Goal: Task Accomplishment & Management: Use online tool/utility

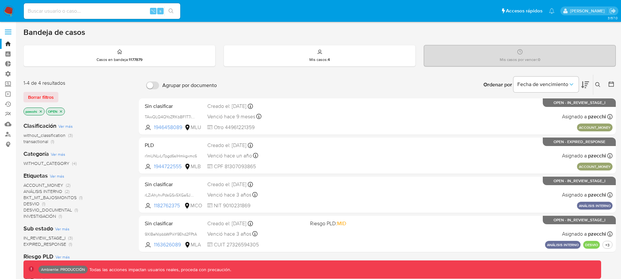
click at [63, 111] on icon "close-filter" at bounding box center [61, 112] width 4 height 4
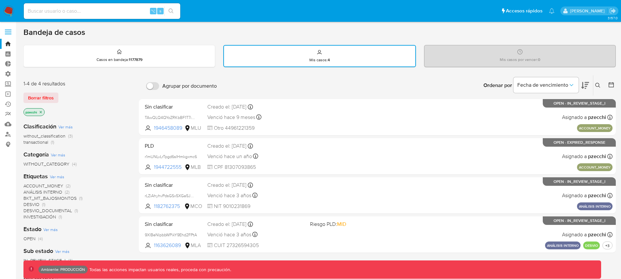
click at [40, 111] on icon "close-filter" at bounding box center [41, 112] width 2 height 2
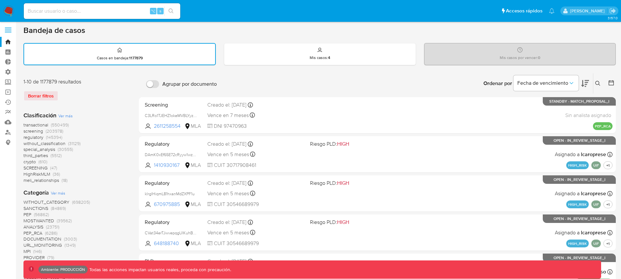
scroll to position [9, 0]
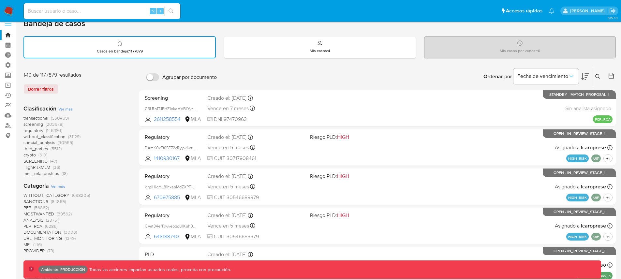
click at [36, 117] on span "transactional" at bounding box center [35, 118] width 25 height 7
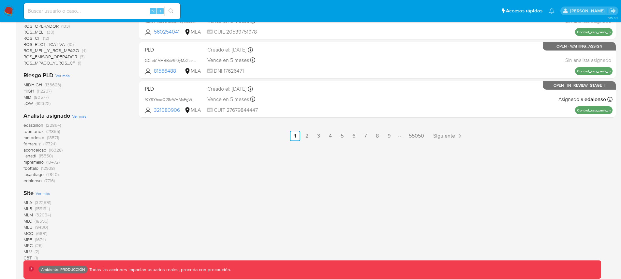
click at [30, 203] on span "MLA" at bounding box center [27, 202] width 9 height 7
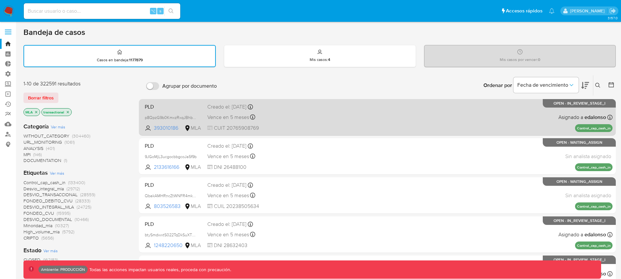
click at [302, 119] on div "Vence en 5 meses Vence el 22/01/2026 23:26:22" at bounding box center [255, 117] width 97 height 9
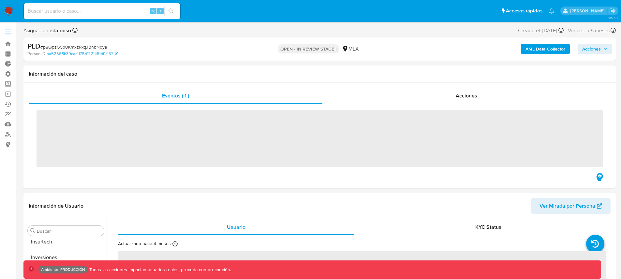
scroll to position [307, 0]
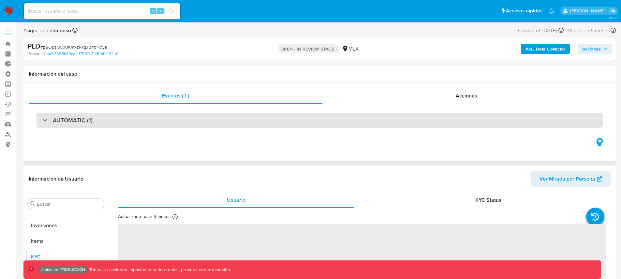
click at [109, 126] on div "AUTOMATIC (1)" at bounding box center [320, 120] width 566 height 15
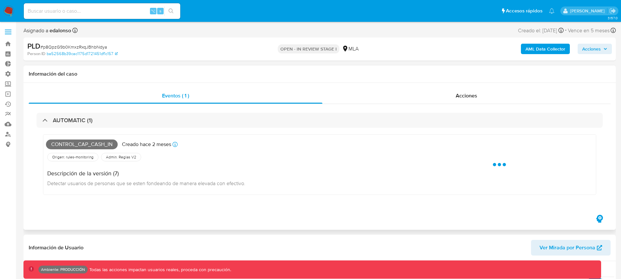
select select "10"
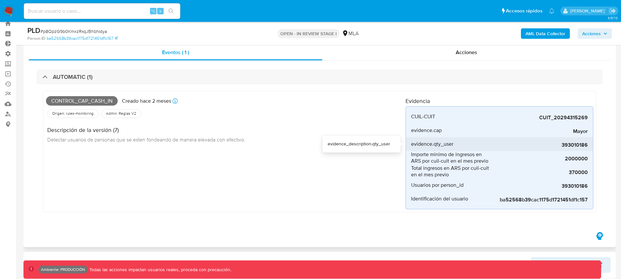
scroll to position [21, 0]
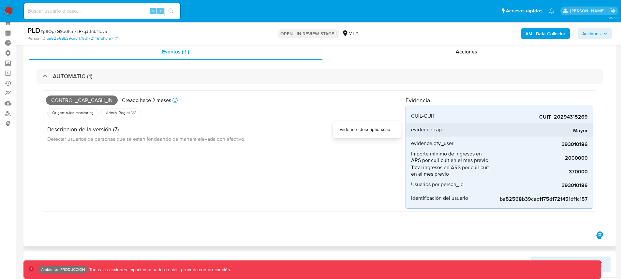
drag, startPoint x: 411, startPoint y: 130, endPoint x: 442, endPoint y: 131, distance: 31.0
click at [442, 131] on div "evidence.cap" at bounding box center [450, 130] width 78 height 14
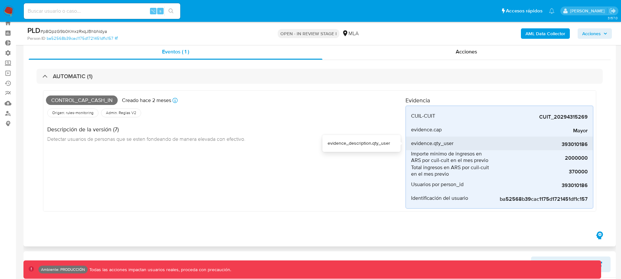
drag, startPoint x: 434, startPoint y: 142, endPoint x: 454, endPoint y: 144, distance: 19.9
click at [454, 144] on div "evidence.qty_user" at bounding box center [450, 144] width 78 height 14
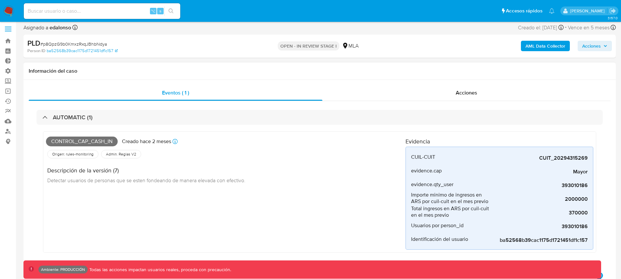
scroll to position [0, 0]
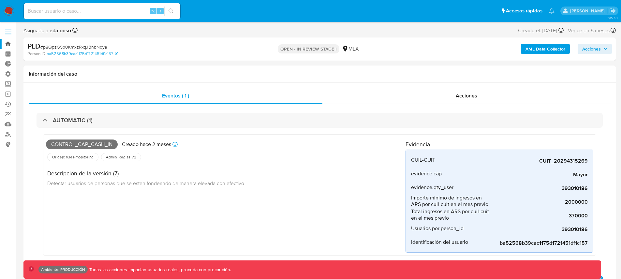
click at [10, 44] on link "Bandeja" at bounding box center [39, 44] width 78 height 10
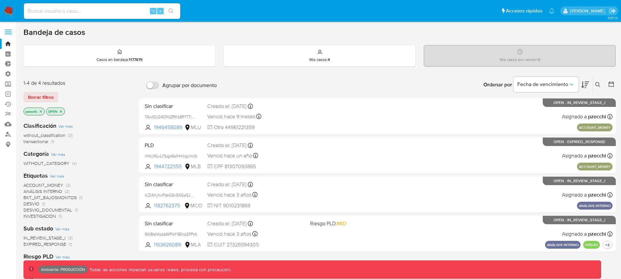
click at [42, 112] on icon "close-filter" at bounding box center [41, 112] width 4 height 4
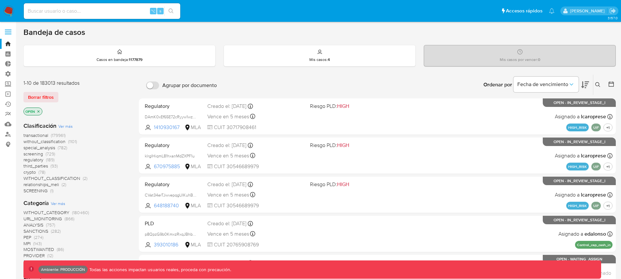
click at [39, 111] on icon "close-filter" at bounding box center [39, 112] width 4 height 4
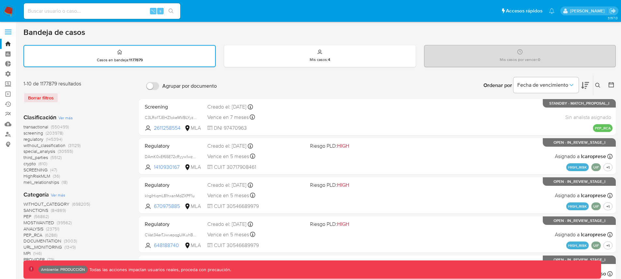
click at [42, 127] on span "transactional" at bounding box center [35, 127] width 25 height 7
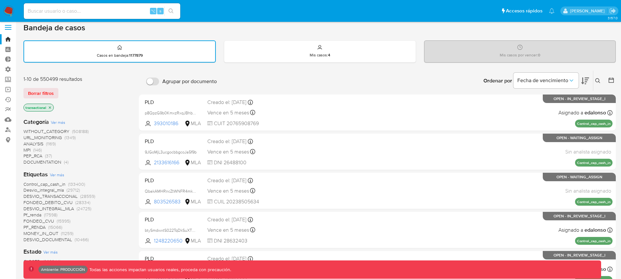
scroll to position [12, 0]
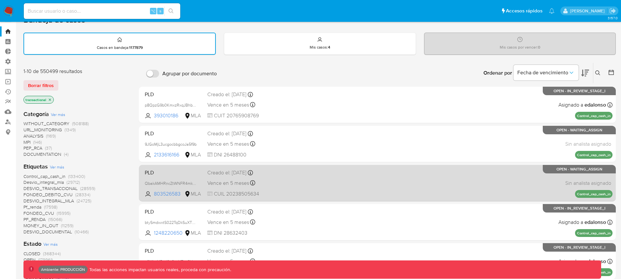
click at [339, 187] on div "PLD QbakAMHRncZtWNFR4mk717fs 803526583 MLA Creado el: 26/06/2025 Creado el: 26/…" at bounding box center [377, 183] width 470 height 33
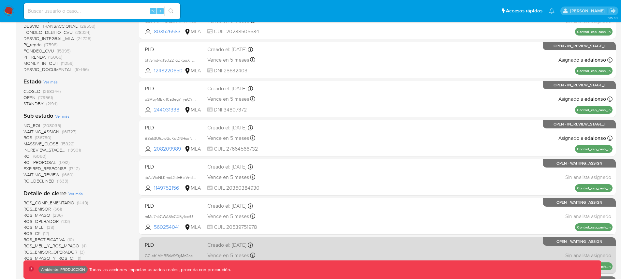
scroll to position [388, 0]
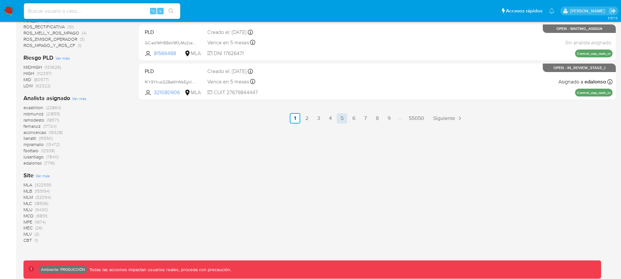
click at [338, 116] on link "5" at bounding box center [342, 118] width 10 height 10
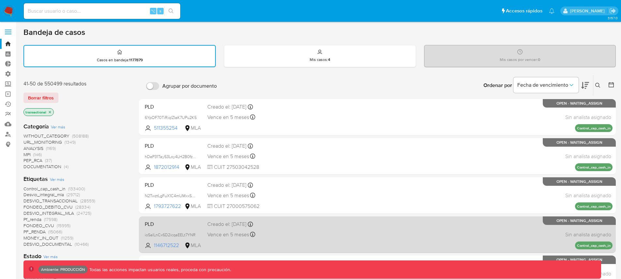
click at [299, 228] on div "PLD ioSaILnCx6D2icqaEELt7YNR 1146712522 MLA Creado el: 26/06/2025 Creado el: 26…" at bounding box center [377, 234] width 470 height 33
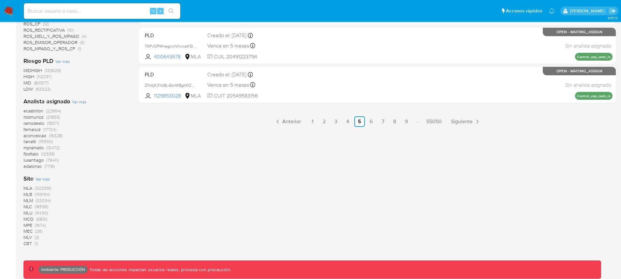
scroll to position [388, 0]
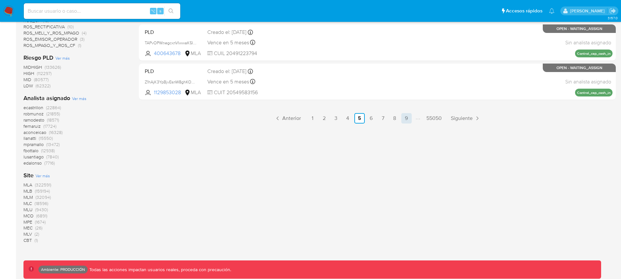
click at [404, 118] on link "9" at bounding box center [406, 118] width 10 height 10
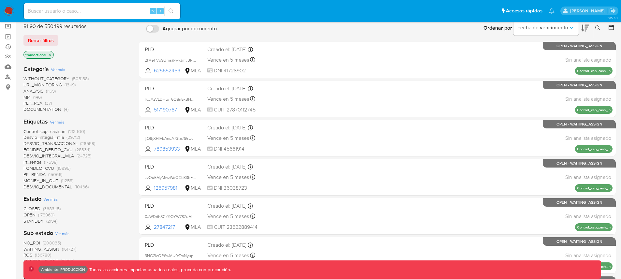
scroll to position [39, 0]
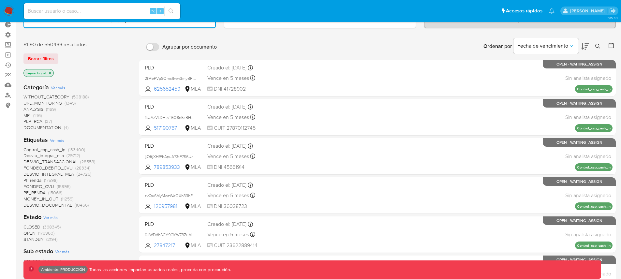
click at [37, 121] on span "PEP_RCA" at bounding box center [32, 121] width 19 height 7
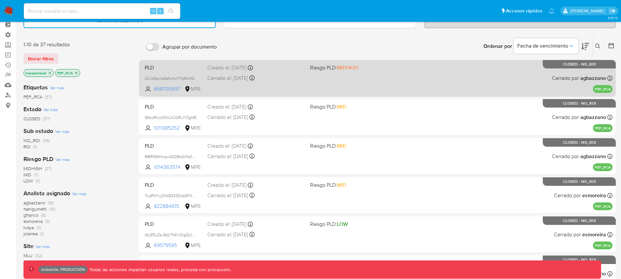
click at [350, 74] on div "PLD kCJd6evleSefwmnTYqMxlfi5 668700697 MPE Riesgo PLD: MIDHIGH Creado el: 13/12…" at bounding box center [377, 78] width 470 height 33
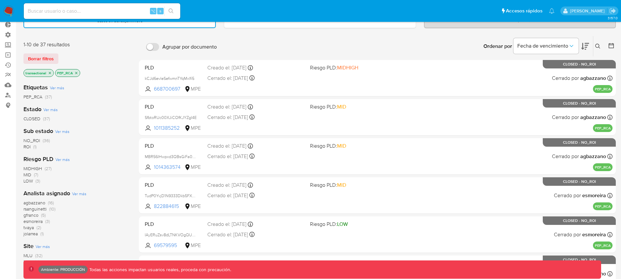
click at [77, 74] on icon "close-filter" at bounding box center [76, 73] width 4 height 4
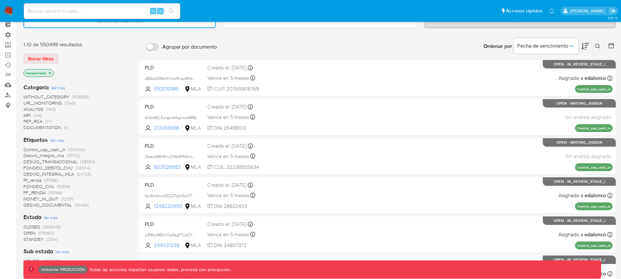
click at [32, 107] on span "ANALYSIS" at bounding box center [33, 109] width 20 height 7
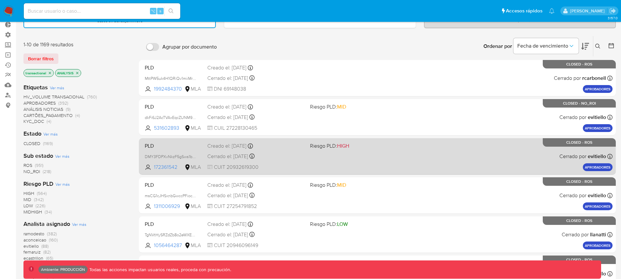
click at [305, 146] on div "PLD DMY3FDPXvNkzF5gSws1bQ3wS 172361542 MLA Riesgo PLD: HIGH Creado el: 16/09/20…" at bounding box center [377, 156] width 470 height 33
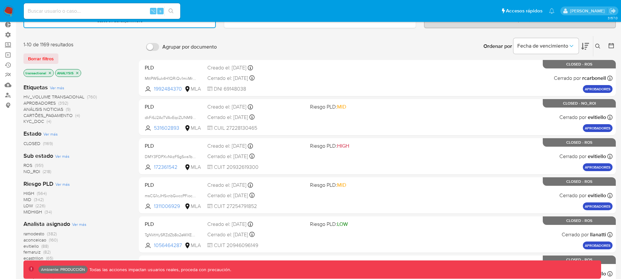
click at [76, 73] on icon "close-filter" at bounding box center [77, 73] width 2 height 2
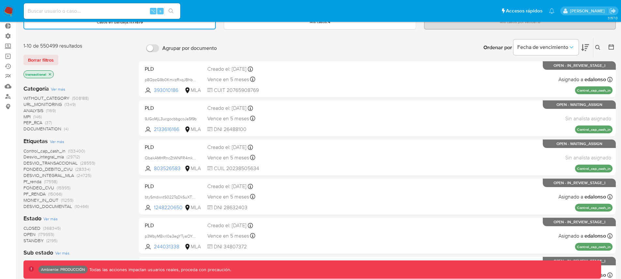
scroll to position [37, 0]
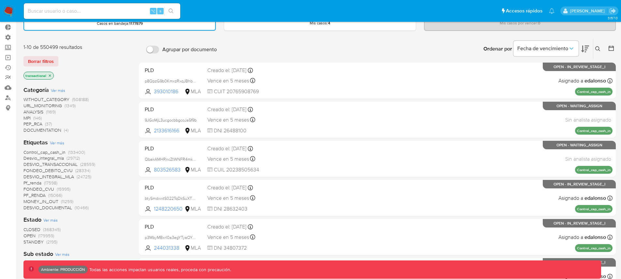
click at [52, 151] on span "Control_cap_cash_in" at bounding box center [44, 152] width 42 height 7
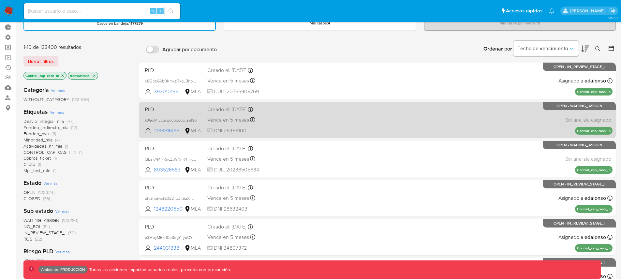
click at [390, 130] on div "PLD 9JGoMjL3ucgocbbgcoJa5f9b 2133616166 MLA Creado el: 26/06/2025 Creado el: 26…" at bounding box center [377, 119] width 470 height 33
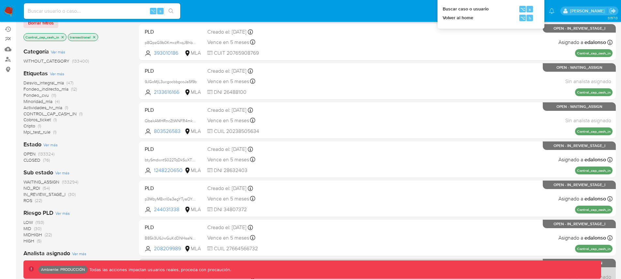
scroll to position [236, 0]
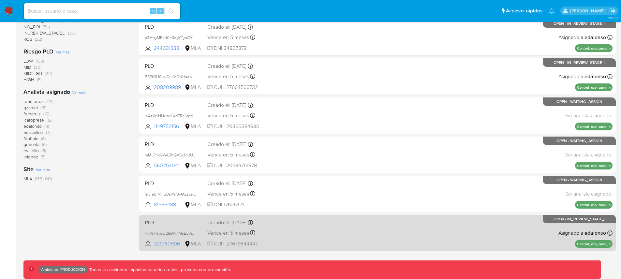
click at [408, 239] on div "PLD fKY9YhxaQ28eWHMsEgViM0L8 321080906 MLA Creado el: 26/06/2025 Creado el: 26/…" at bounding box center [377, 232] width 470 height 33
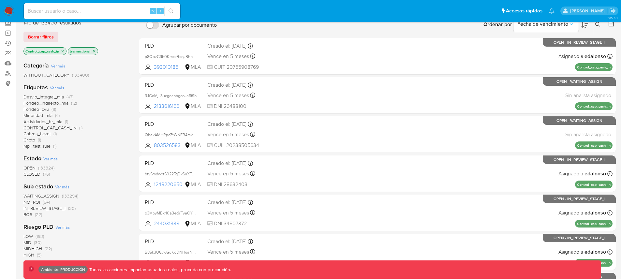
scroll to position [0, 0]
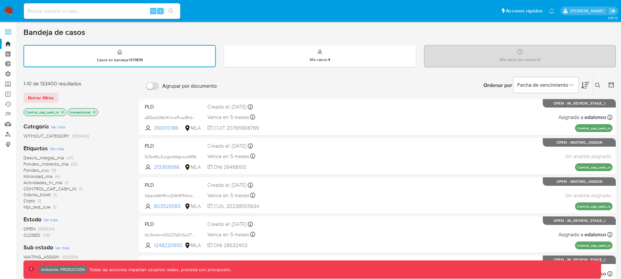
click at [63, 112] on icon "close-filter" at bounding box center [63, 112] width 2 height 2
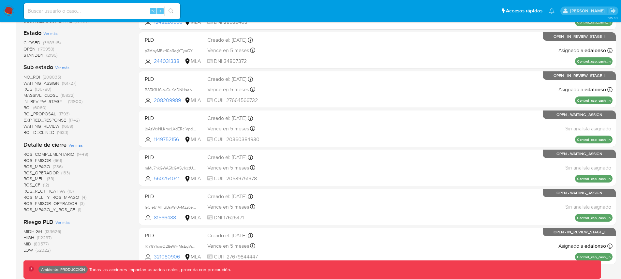
scroll to position [224, 0]
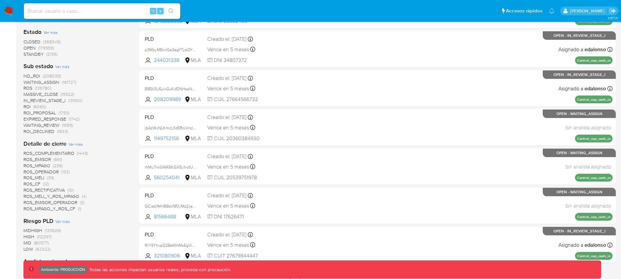
click at [34, 177] on span "ROS_MELI" at bounding box center [33, 177] width 21 height 7
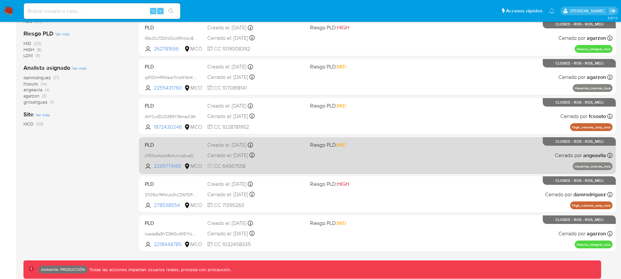
scroll to position [236, 0]
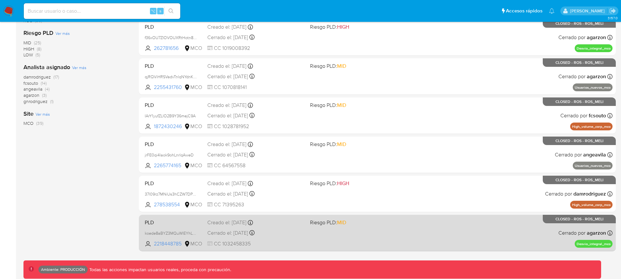
click at [347, 234] on div "PLD koede8aBYZ3MQuWIEYhLZqiR 2218448785 MCO Riesgo PLD: MID Creado el: 12/04/20…" at bounding box center [377, 232] width 470 height 33
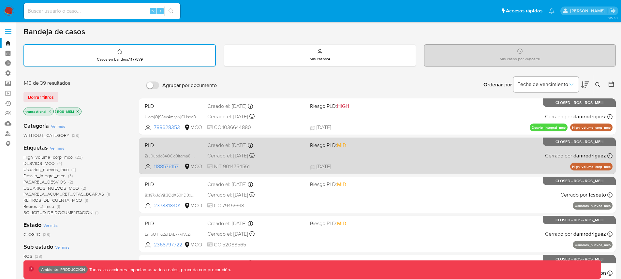
scroll to position [0, 0]
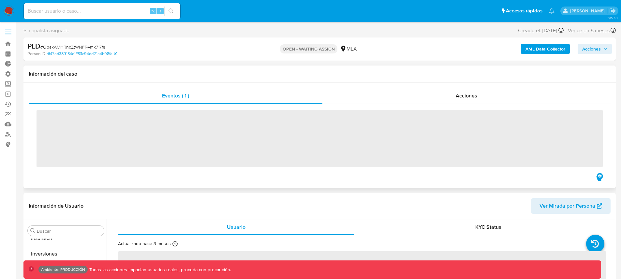
scroll to position [307, 0]
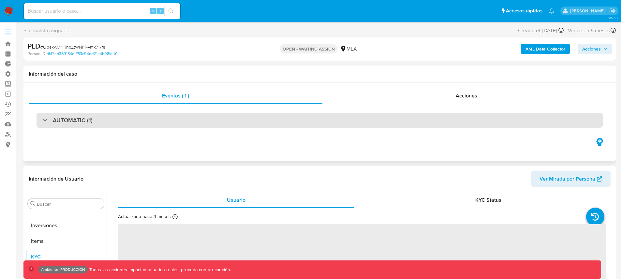
click at [224, 116] on div "AUTOMATIC (1)" at bounding box center [320, 120] width 566 height 15
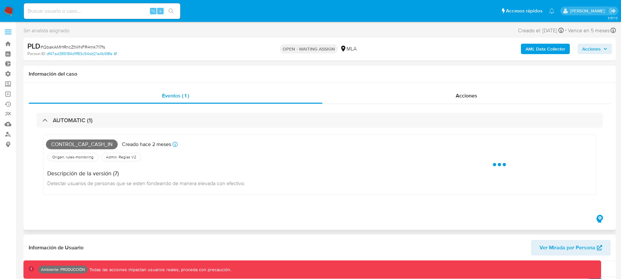
select select "10"
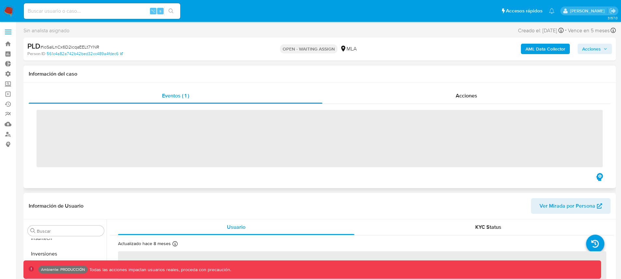
scroll to position [307, 0]
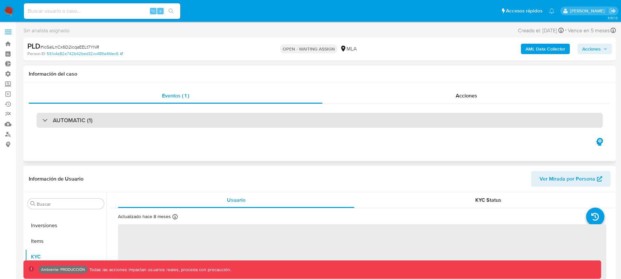
click at [269, 123] on div "AUTOMATIC (1)" at bounding box center [320, 120] width 566 height 15
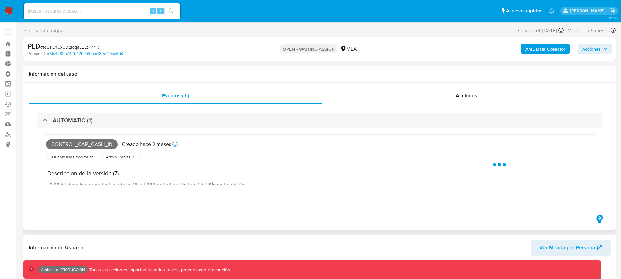
select select "10"
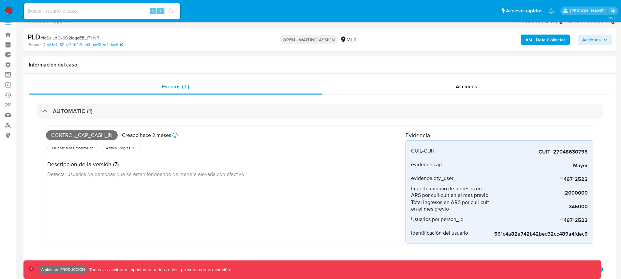
scroll to position [9, 0]
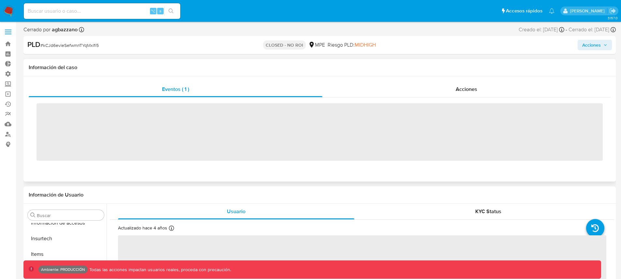
scroll to position [275, 0]
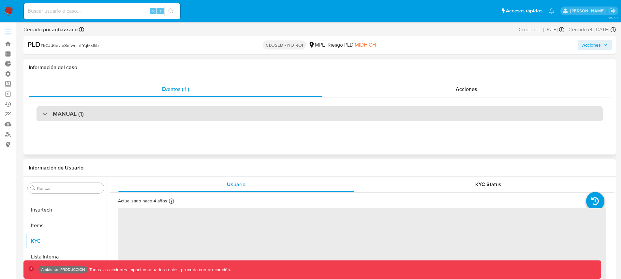
click at [130, 109] on div "MANUAL (1)" at bounding box center [320, 113] width 566 height 15
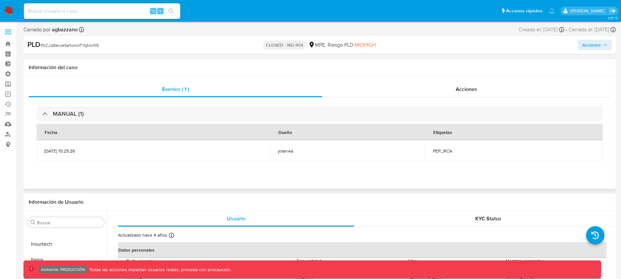
select select "10"
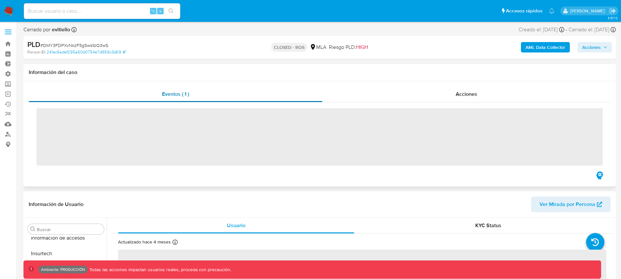
scroll to position [307, 0]
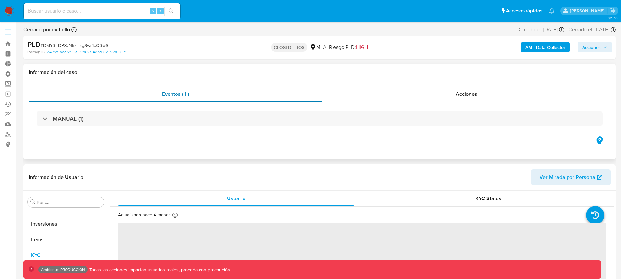
click at [176, 96] on span "Eventos ( 1 )" at bounding box center [175, 93] width 27 height 7
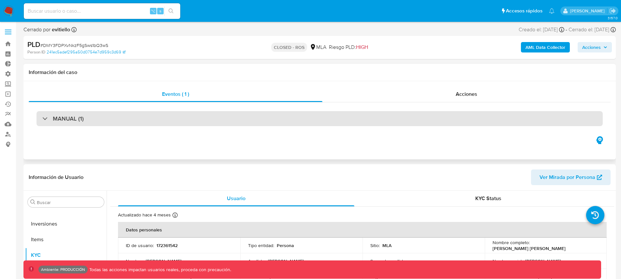
click at [117, 114] on div "MANUAL (1)" at bounding box center [320, 118] width 566 height 15
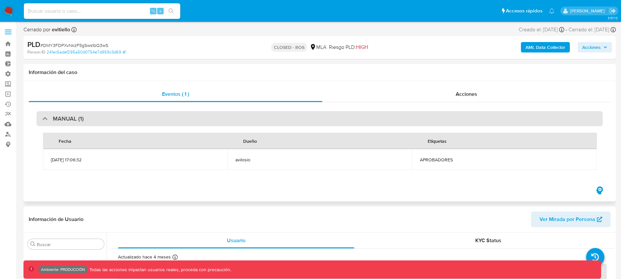
select select "10"
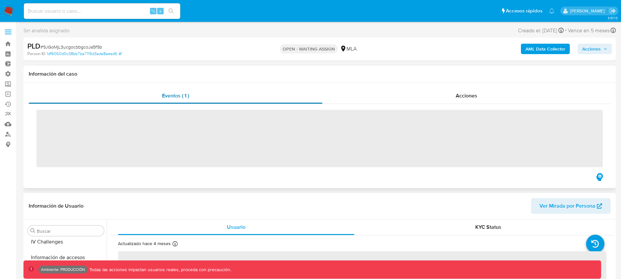
scroll to position [307, 0]
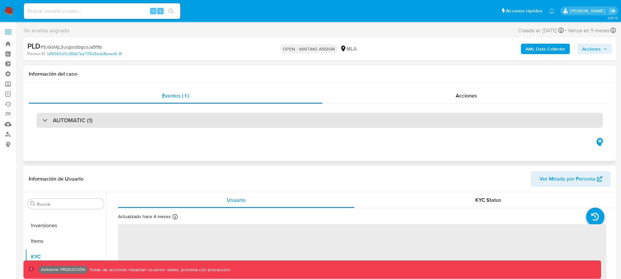
click at [146, 124] on div "AUTOMATIC (1)" at bounding box center [320, 120] width 566 height 15
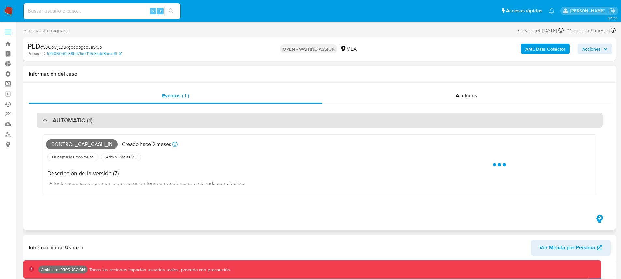
select select "10"
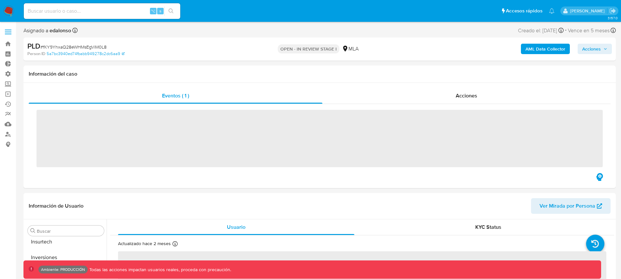
scroll to position [307, 0]
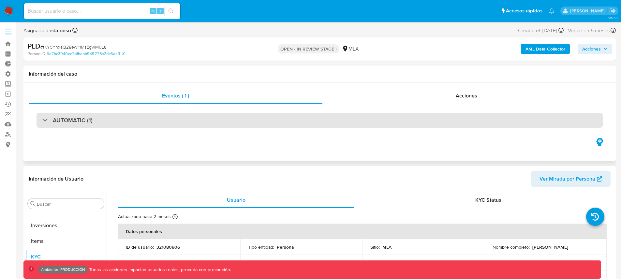
click at [81, 118] on h3 "AUTOMATIC (1)" at bounding box center [73, 120] width 40 height 7
select select "10"
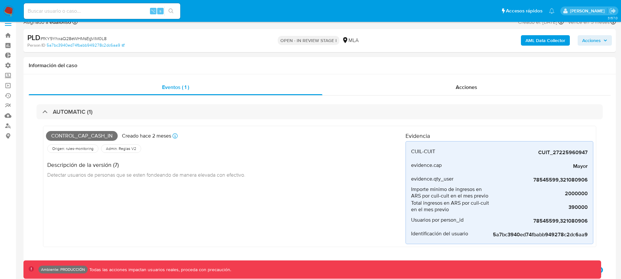
scroll to position [0, 0]
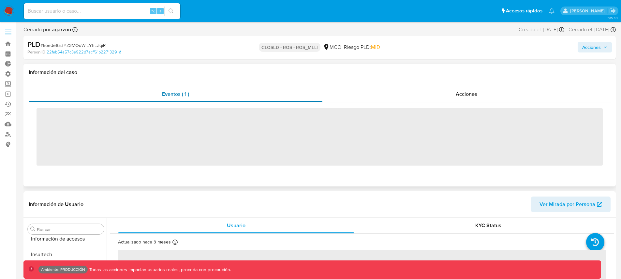
scroll to position [275, 0]
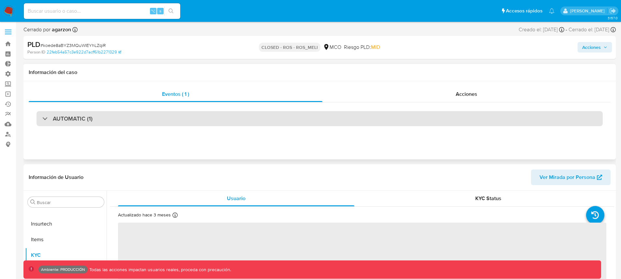
click at [81, 120] on h3 "AUTOMATIC (1)" at bounding box center [73, 118] width 40 height 7
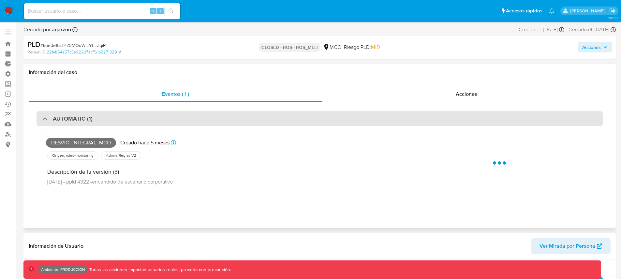
select select "10"
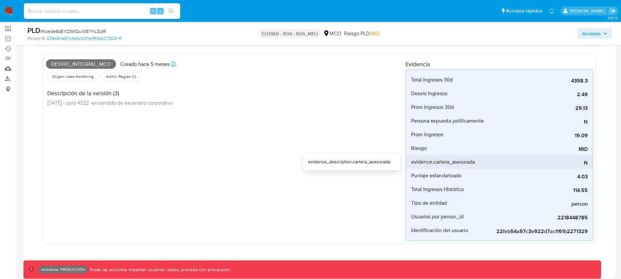
scroll to position [57, 0]
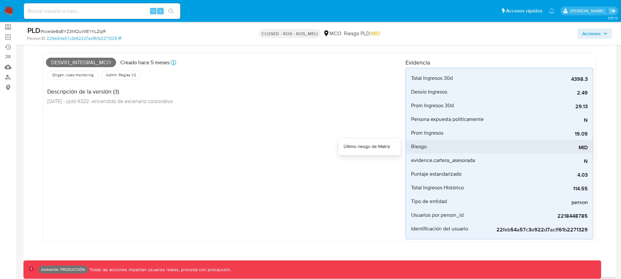
drag, startPoint x: 410, startPoint y: 146, endPoint x: 435, endPoint y: 145, distance: 24.8
click at [435, 145] on li "Riesgo MID" at bounding box center [499, 147] width 187 height 14
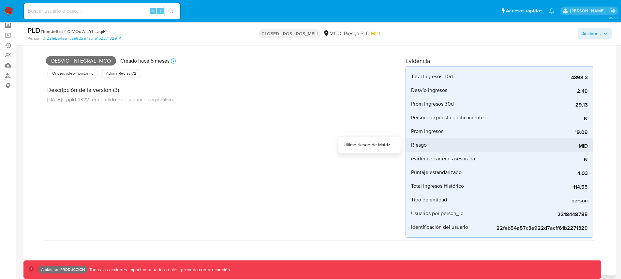
scroll to position [61, 0]
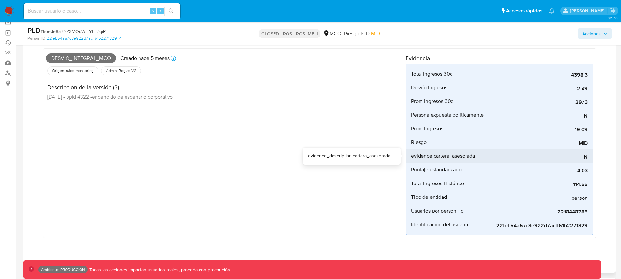
drag, startPoint x: 482, startPoint y: 156, endPoint x: 409, endPoint y: 156, distance: 73.7
click at [409, 156] on li "evidence.cartera_asesorada N" at bounding box center [499, 156] width 187 height 14
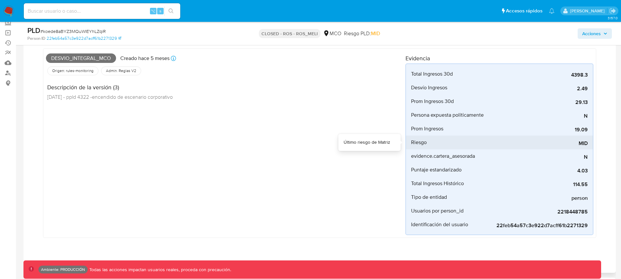
click at [492, 147] on div "MID" at bounding box center [539, 143] width 98 height 14
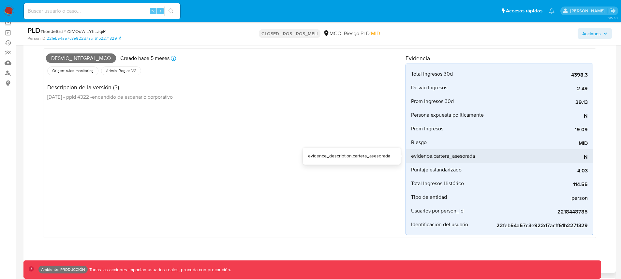
drag, startPoint x: 488, startPoint y: 155, endPoint x: 406, endPoint y: 156, distance: 82.1
click at [406, 156] on li "evidence.cartera_asesorada N" at bounding box center [499, 156] width 187 height 14
